Goal: Task Accomplishment & Management: Use online tool/utility

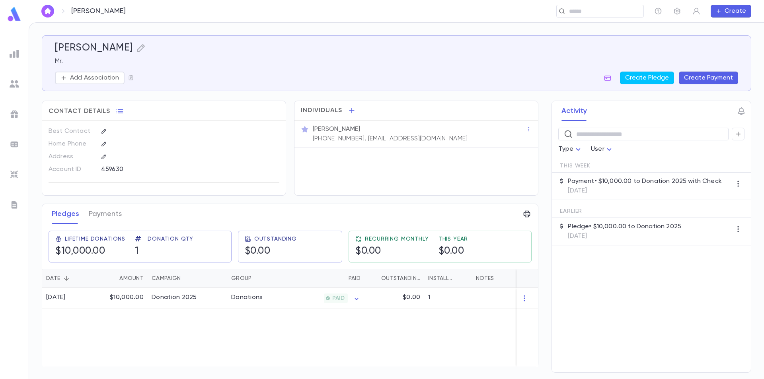
click at [13, 53] on img at bounding box center [15, 54] width 10 height 10
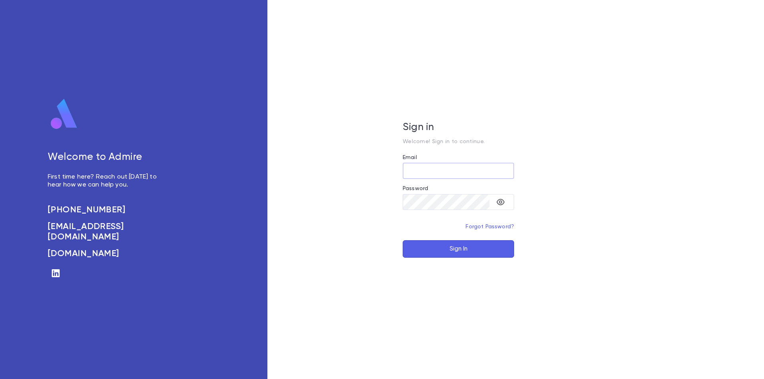
type input "**********"
click at [447, 251] on button "Sign In" at bounding box center [458, 249] width 111 height 18
